Goal: Task Accomplishment & Management: Manage account settings

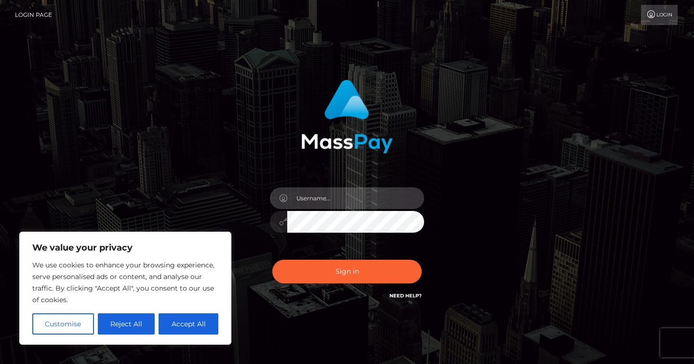
click at [329, 203] on input "text" at bounding box center [355, 198] width 137 height 22
type input "anuka1619@gmail.com"
click at [272, 259] on button "Sign in" at bounding box center [346, 271] width 149 height 24
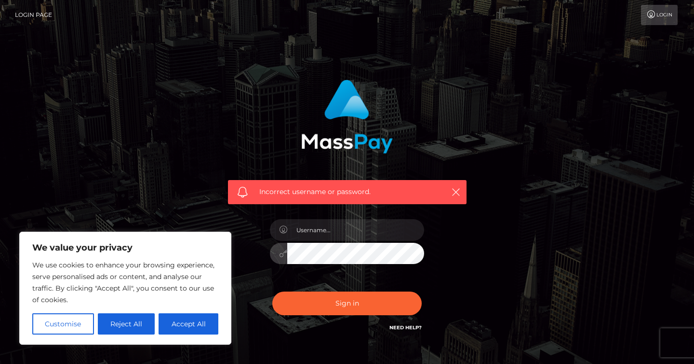
click at [272, 291] on button "Sign in" at bounding box center [346, 303] width 149 height 24
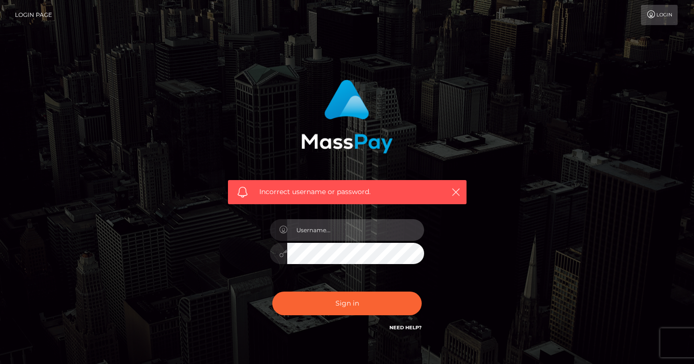
click at [352, 230] on input "text" at bounding box center [355, 230] width 137 height 22
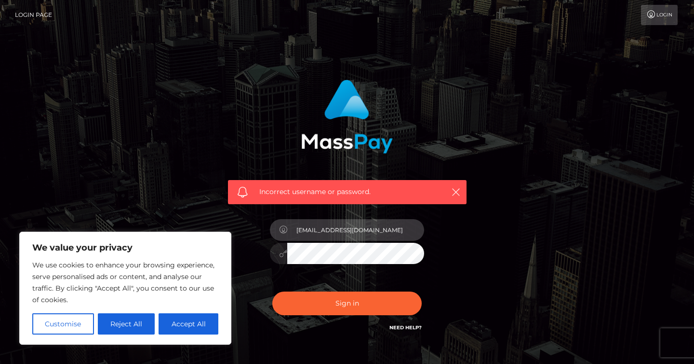
type input "anuka1619@gmail.com"
click at [272, 291] on button "Sign in" at bounding box center [346, 303] width 149 height 24
click at [445, 196] on div "Incorrect username or password." at bounding box center [347, 192] width 239 height 24
click at [457, 188] on icon "button" at bounding box center [456, 192] width 10 height 10
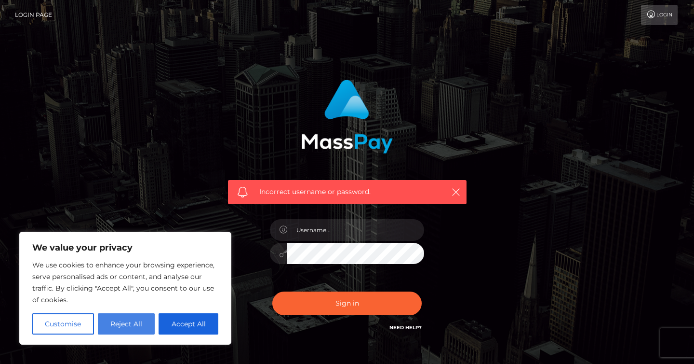
click at [121, 324] on button "Reject All" at bounding box center [126, 323] width 57 height 21
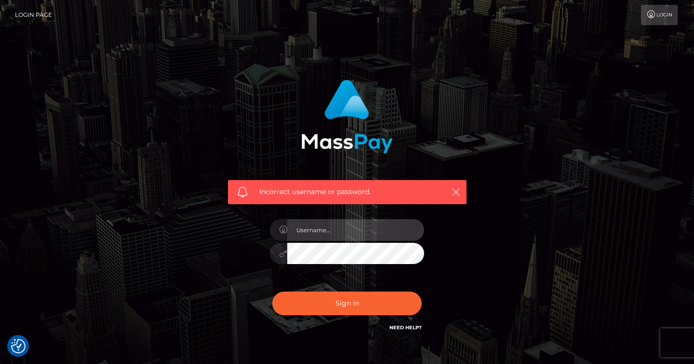
click at [333, 231] on input "text" at bounding box center [355, 230] width 137 height 22
click at [406, 325] on link "Need Help?" at bounding box center [406, 327] width 32 height 6
click at [406, 329] on link "Need Help?" at bounding box center [406, 327] width 32 height 6
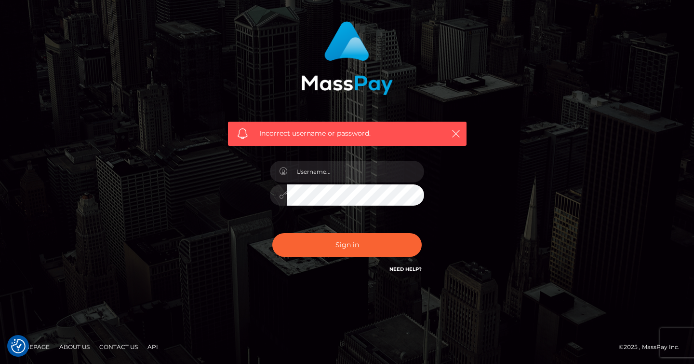
click at [398, 268] on link "Need Help?" at bounding box center [406, 269] width 32 height 6
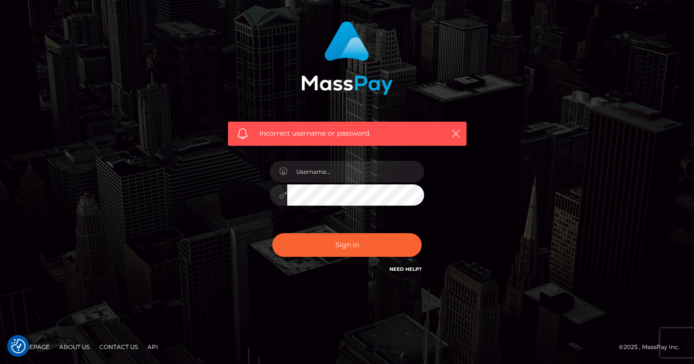
click at [398, 268] on link "Need Help?" at bounding box center [406, 269] width 32 height 6
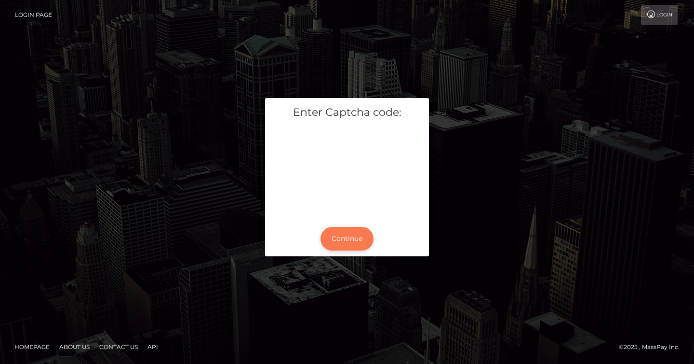
click at [346, 238] on button "Continue" at bounding box center [347, 239] width 53 height 24
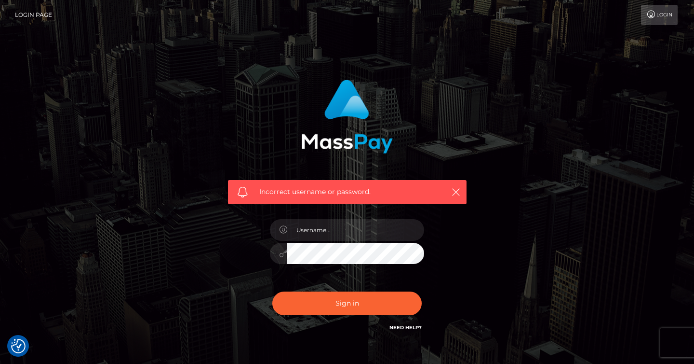
click at [407, 328] on link "Need Help?" at bounding box center [406, 327] width 32 height 6
click at [654, 11] on icon at bounding box center [652, 15] width 10 height 8
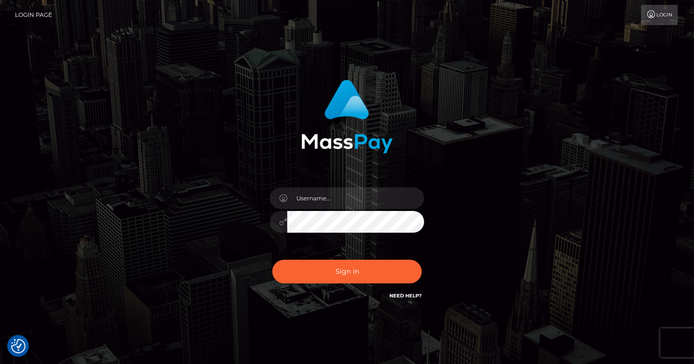
click at [401, 297] on link "Need Help?" at bounding box center [406, 295] width 32 height 6
click at [407, 295] on link "Need Help?" at bounding box center [406, 295] width 32 height 6
